Goal: Check status: Check status

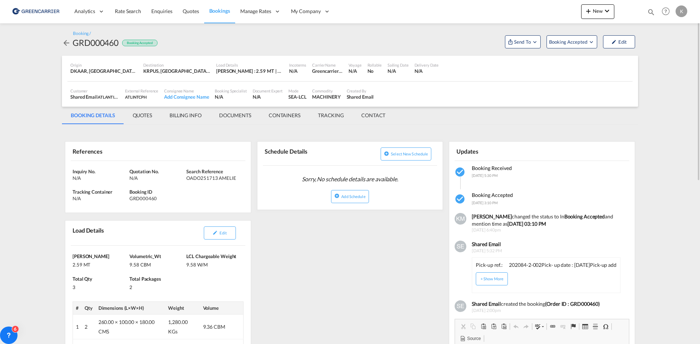
click at [64, 40] on md-icon "icon-arrow-left" at bounding box center [66, 43] width 9 height 9
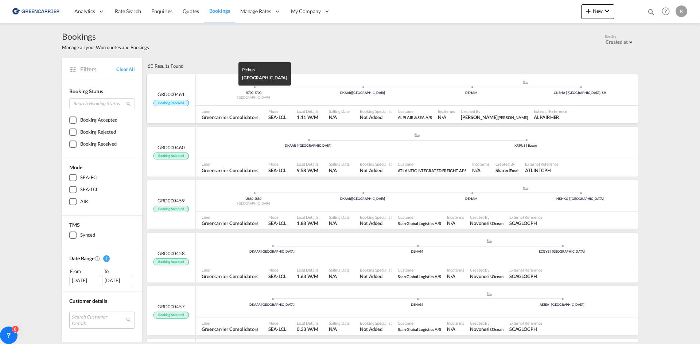
click at [223, 93] on div "5700 | 5700" at bounding box center [253, 93] width 109 height 5
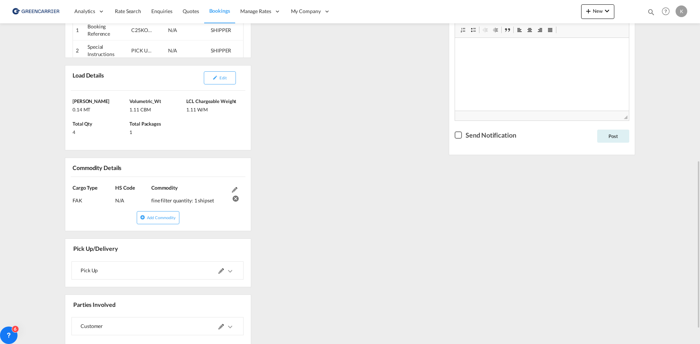
scroll to position [255, 0]
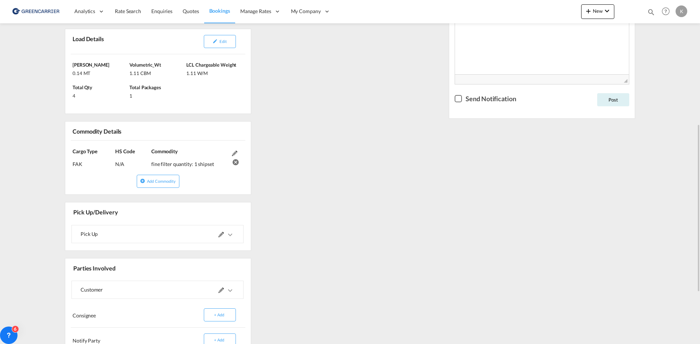
click at [231, 234] on md-icon "icons/ic_keyboard_arrow_right_black_24px.svg" at bounding box center [230, 235] width 9 height 9
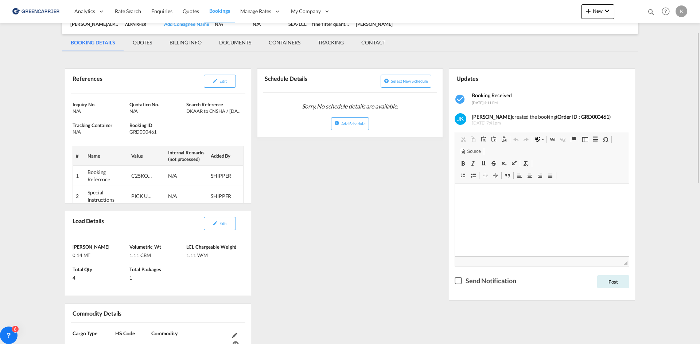
scroll to position [36, 0]
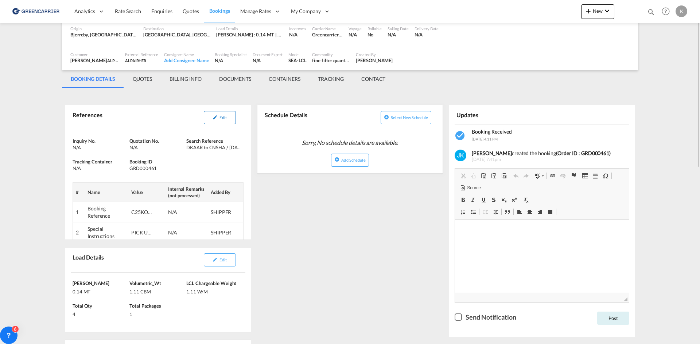
click at [210, 118] on button "Edit" at bounding box center [220, 117] width 32 height 13
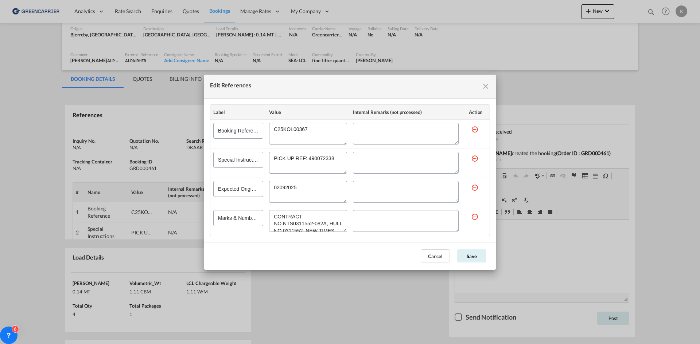
drag, startPoint x: 487, startPoint y: 89, endPoint x: 505, endPoint y: 98, distance: 20.4
click at [487, 89] on md-icon "icon-close fg-AAA8AD cursor" at bounding box center [485, 86] width 9 height 9
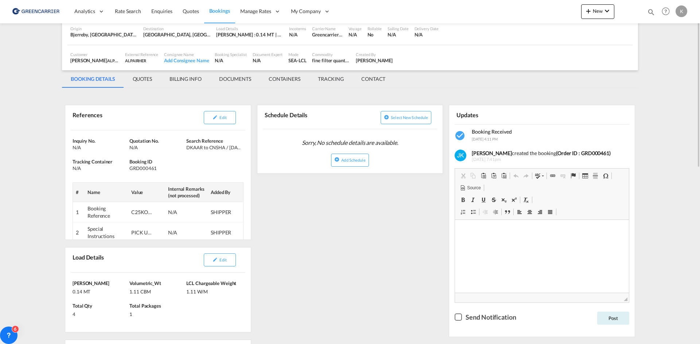
scroll to position [109, 0]
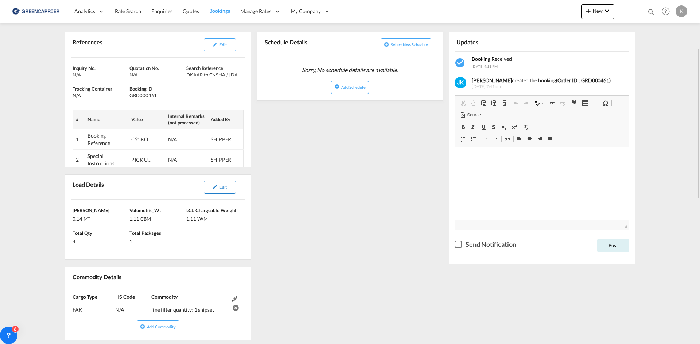
click at [227, 191] on button "Edit" at bounding box center [220, 187] width 32 height 13
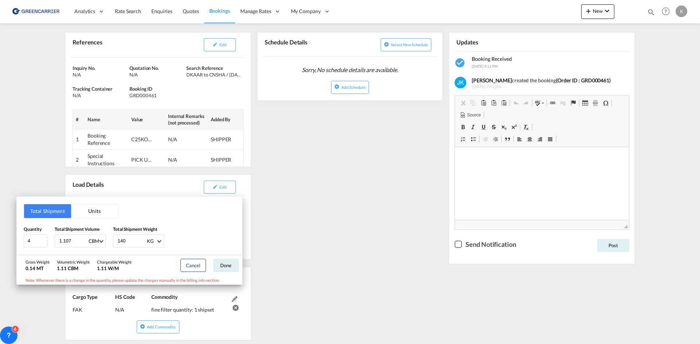
drag, startPoint x: 352, startPoint y: 228, endPoint x: 347, endPoint y: 224, distance: 6.2
click at [349, 225] on div "Total Shipment Units Quantity 4 Total Shipment Volume 1.107 CBM CBM CFT Total S…" at bounding box center [350, 172] width 700 height 344
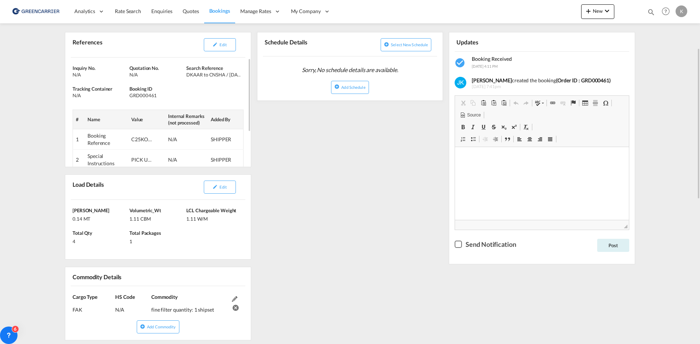
click at [145, 95] on div "GRD000461" at bounding box center [156, 95] width 55 height 7
copy div "GRD000461"
click at [218, 40] on button "Edit" at bounding box center [220, 44] width 32 height 13
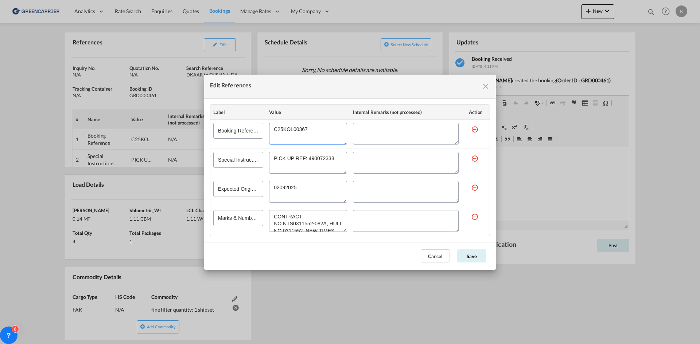
drag, startPoint x: 314, startPoint y: 128, endPoint x: 179, endPoint y: 118, distance: 135.2
click at [179, 118] on div "Edit References Label Value Internal Remarks (not processed) Action Booking Ref…" at bounding box center [350, 172] width 700 height 344
drag, startPoint x: 432, startPoint y: 252, endPoint x: 230, endPoint y: 295, distance: 206.4
click at [432, 252] on button "Cancel" at bounding box center [435, 256] width 29 height 13
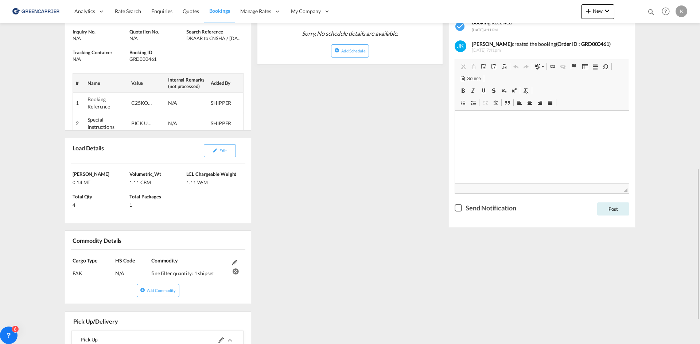
scroll to position [219, 0]
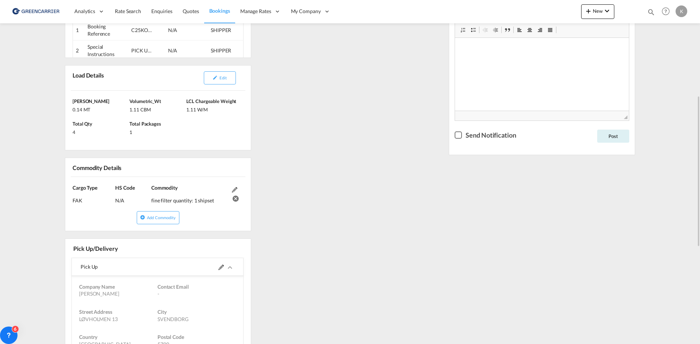
click at [215, 266] on div at bounding box center [195, 266] width 77 height 17
click at [218, 266] on md-icon at bounding box center [220, 267] width 5 height 5
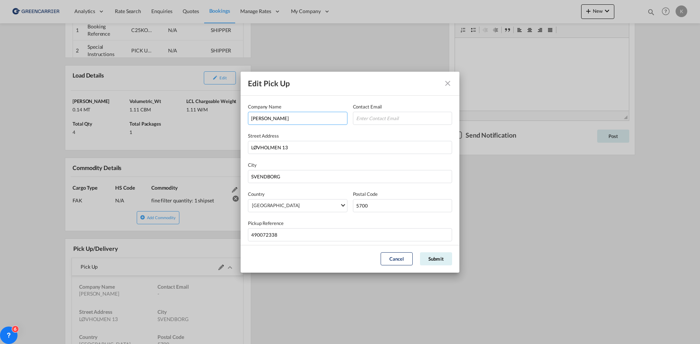
drag, startPoint x: 242, startPoint y: 114, endPoint x: 223, endPoint y: 117, distance: 18.7
click at [223, 117] on div "Edit Pick Up Company Name [PERSON_NAME] Contact Email Street Address [GEOGRAPHI…" at bounding box center [350, 172] width 700 height 344
drag, startPoint x: 321, startPoint y: 145, endPoint x: 128, endPoint y: 148, distance: 193.6
click at [128, 148] on div "Edit Pick Up Company Name [PERSON_NAME] Contact Email Street Address [GEOGRAPHI…" at bounding box center [350, 172] width 700 height 344
drag, startPoint x: 394, startPoint y: 208, endPoint x: 293, endPoint y: 207, distance: 101.0
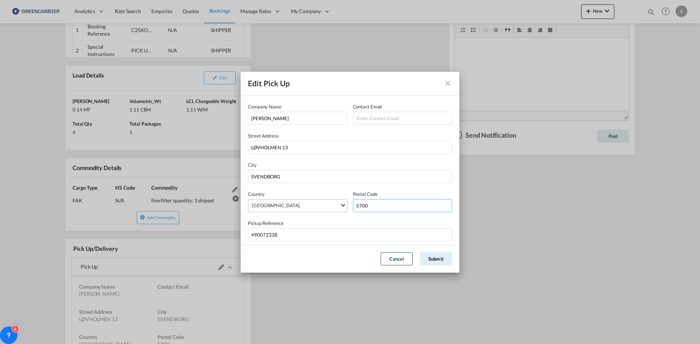
click at [293, 207] on div "Country [GEOGRAPHIC_DATA] [GEOGRAPHIC_DATA] [GEOGRAPHIC_DATA] [GEOGRAPHIC_DATA]…" at bounding box center [350, 202] width 204 height 22
click at [268, 179] on input "SVENDBORG" at bounding box center [350, 176] width 204 height 13
drag, startPoint x: 294, startPoint y: 237, endPoint x: 153, endPoint y: 237, distance: 141.4
click at [153, 237] on div "Edit Pick Up Company Name [PERSON_NAME] Contact Email Street Address [GEOGRAPHI…" at bounding box center [350, 172] width 700 height 344
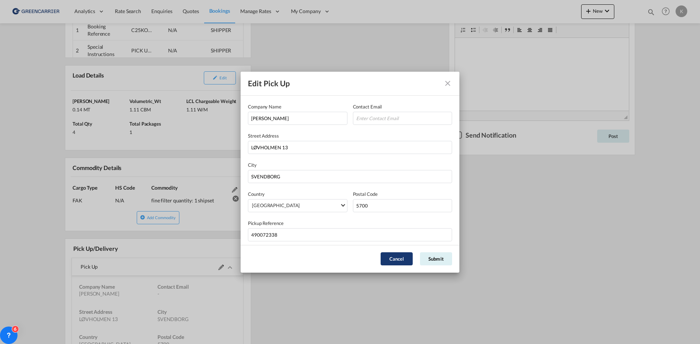
click at [396, 262] on button "Cancel" at bounding box center [396, 259] width 32 height 13
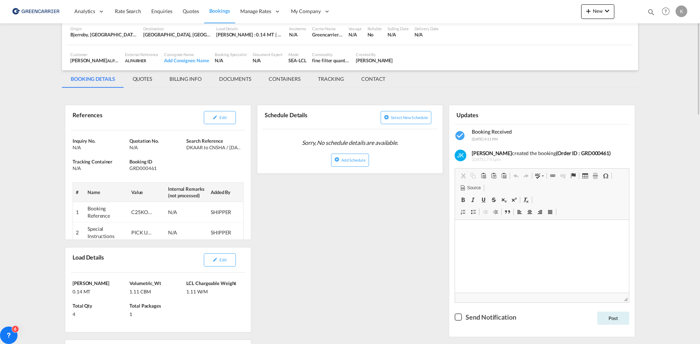
scroll to position [0, 0]
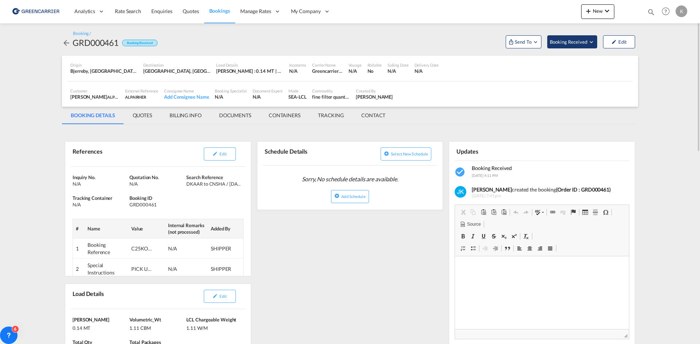
click at [583, 46] on button "Booking Received" at bounding box center [572, 41] width 50 height 13
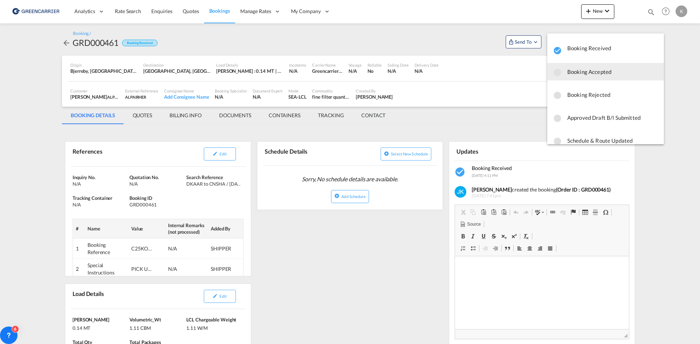
click at [583, 74] on span "Booking Accepted" at bounding box center [612, 71] width 91 height 13
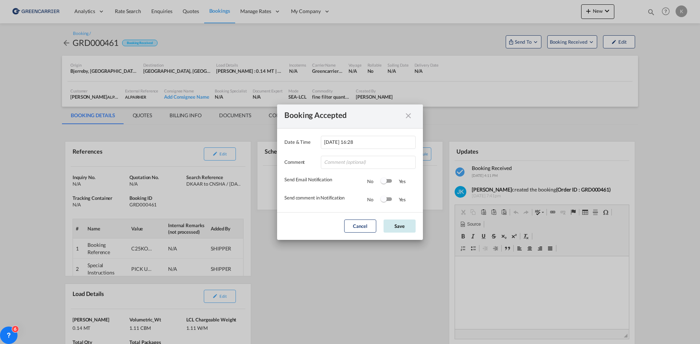
click at [404, 226] on button "Save" at bounding box center [399, 226] width 32 height 13
